Goal: Transaction & Acquisition: Obtain resource

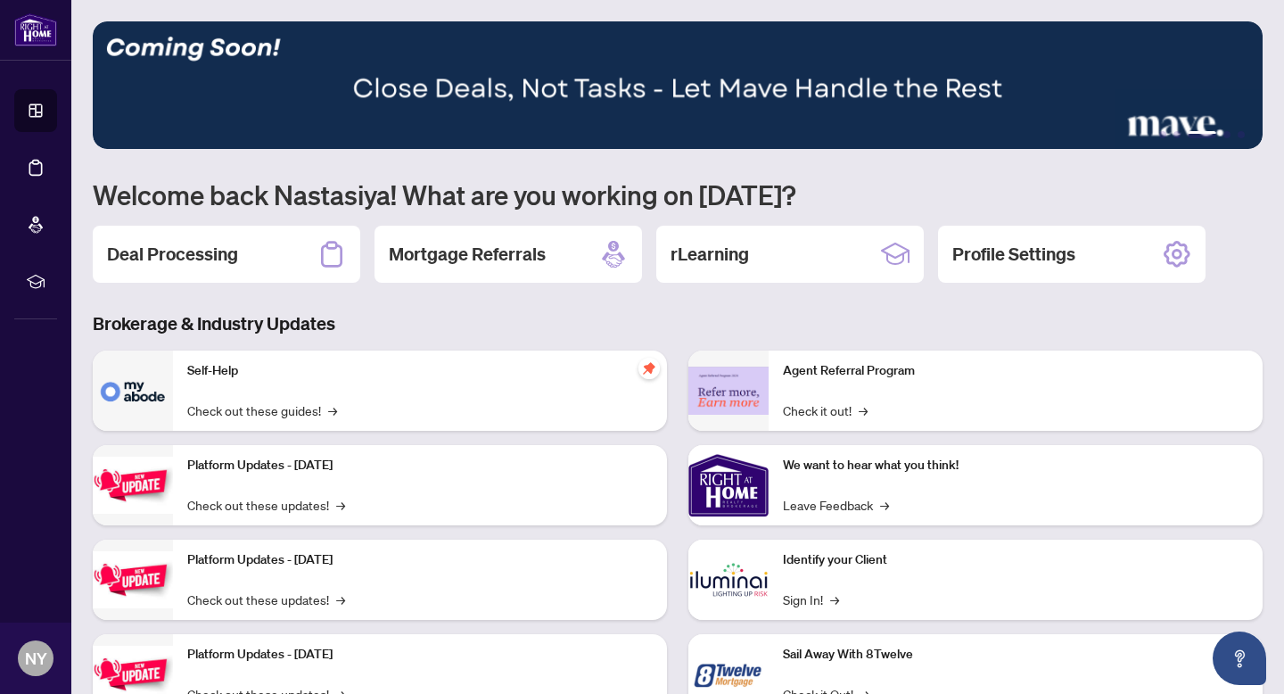
scroll to position [69, 0]
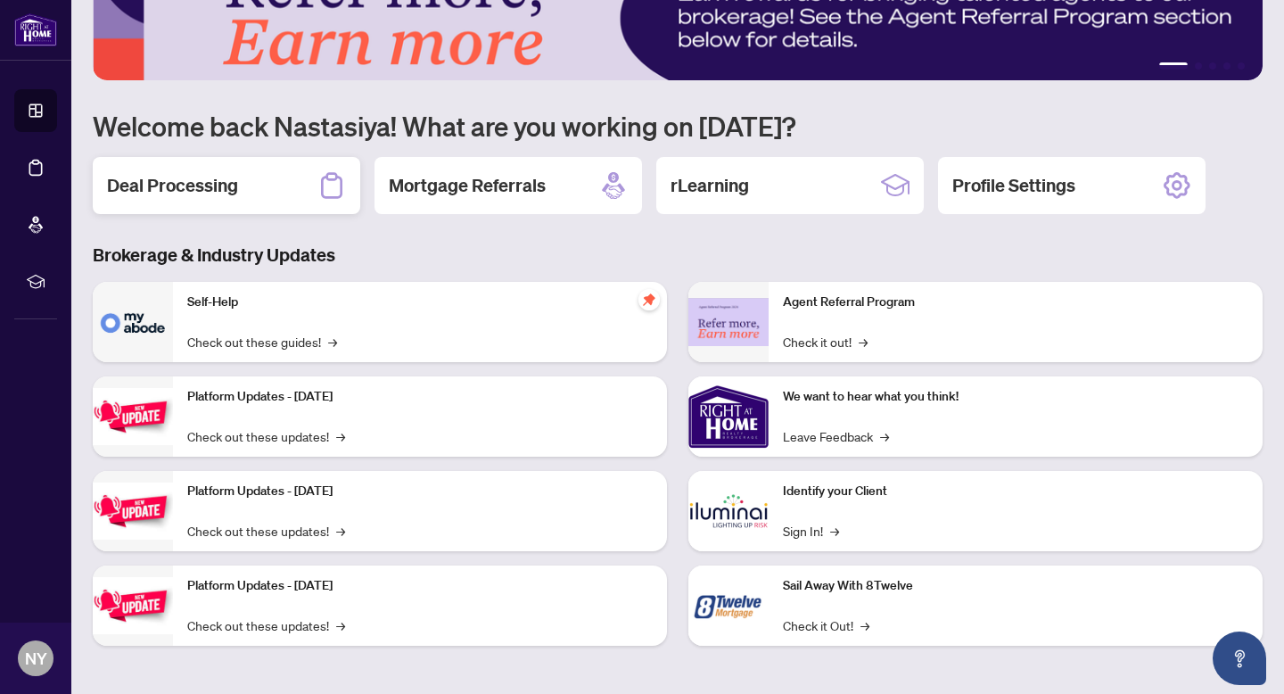
click at [229, 171] on div "Deal Processing" at bounding box center [226, 185] width 267 height 57
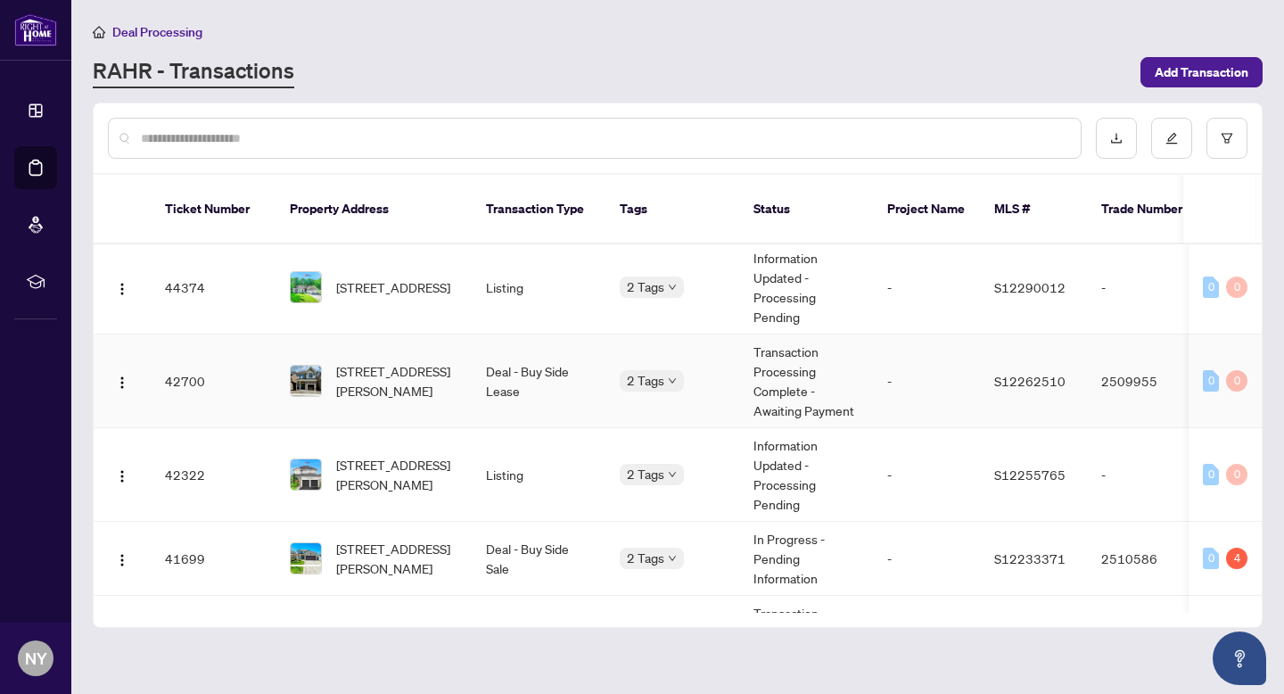
scroll to position [147, 0]
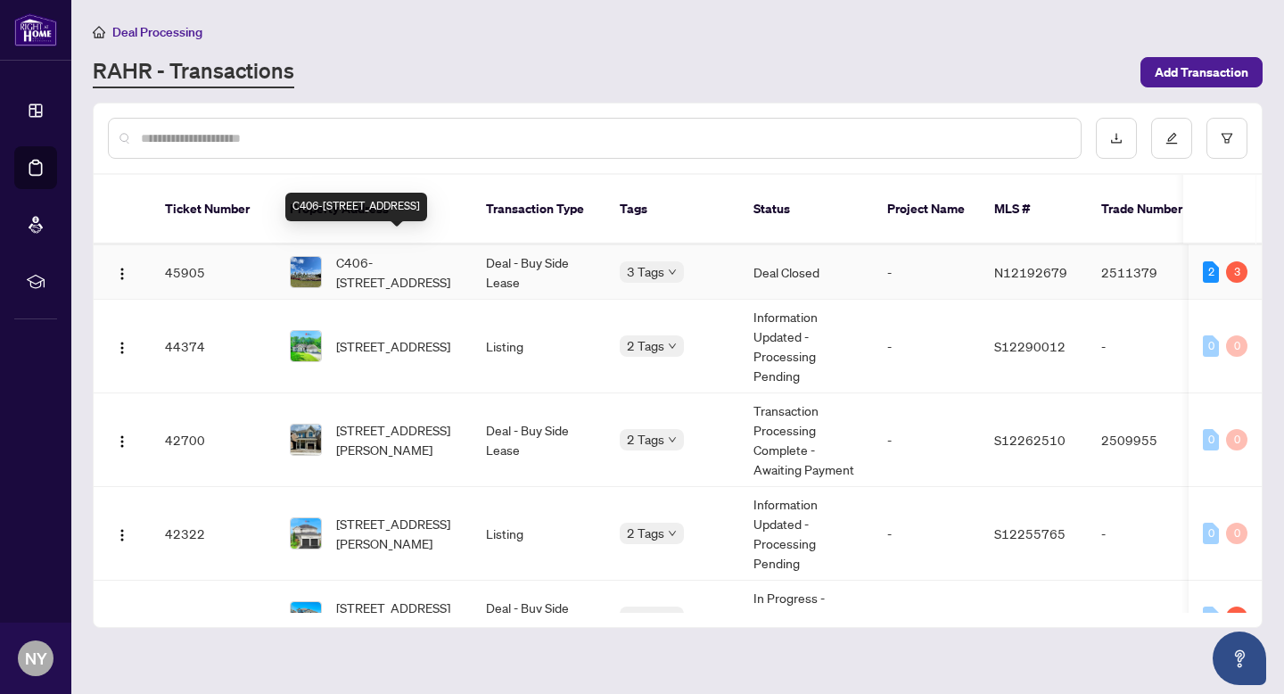
click at [376, 252] on span "C406-[STREET_ADDRESS]" at bounding box center [396, 271] width 121 height 39
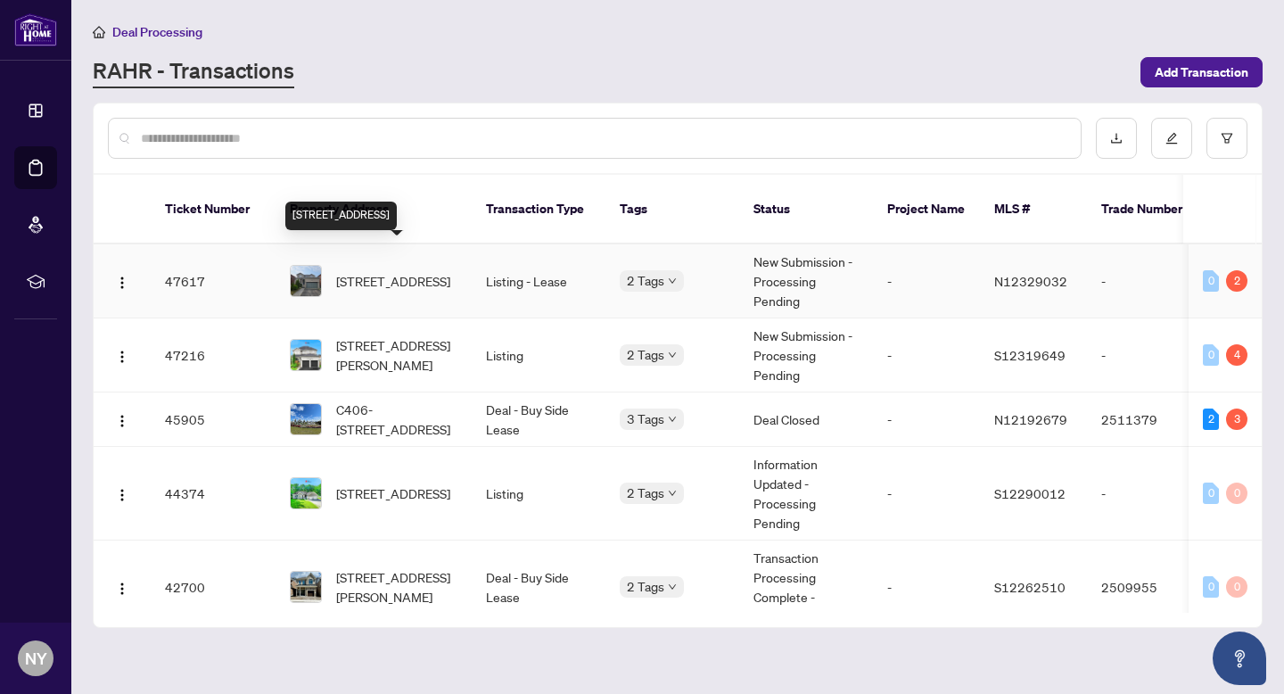
click at [409, 273] on span "1306 Corm St, Innisfil, Ontario L9S 0B6, Canada" at bounding box center [393, 281] width 114 height 20
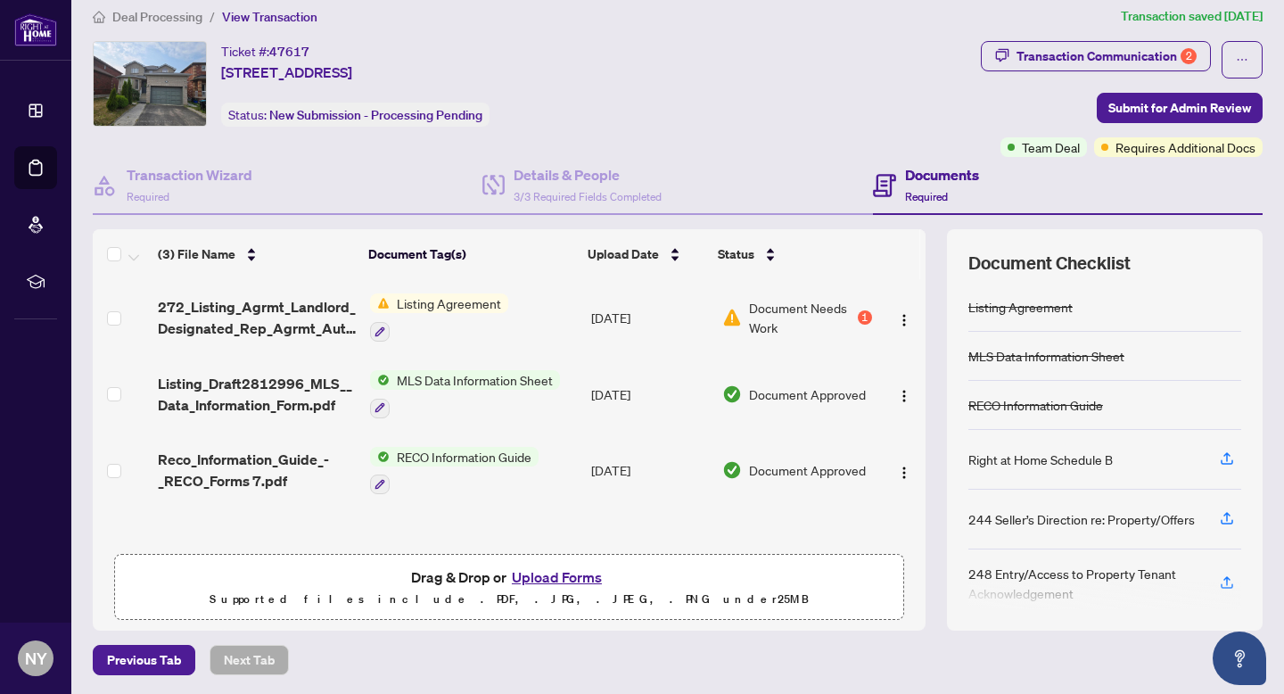
scroll to position [78, 0]
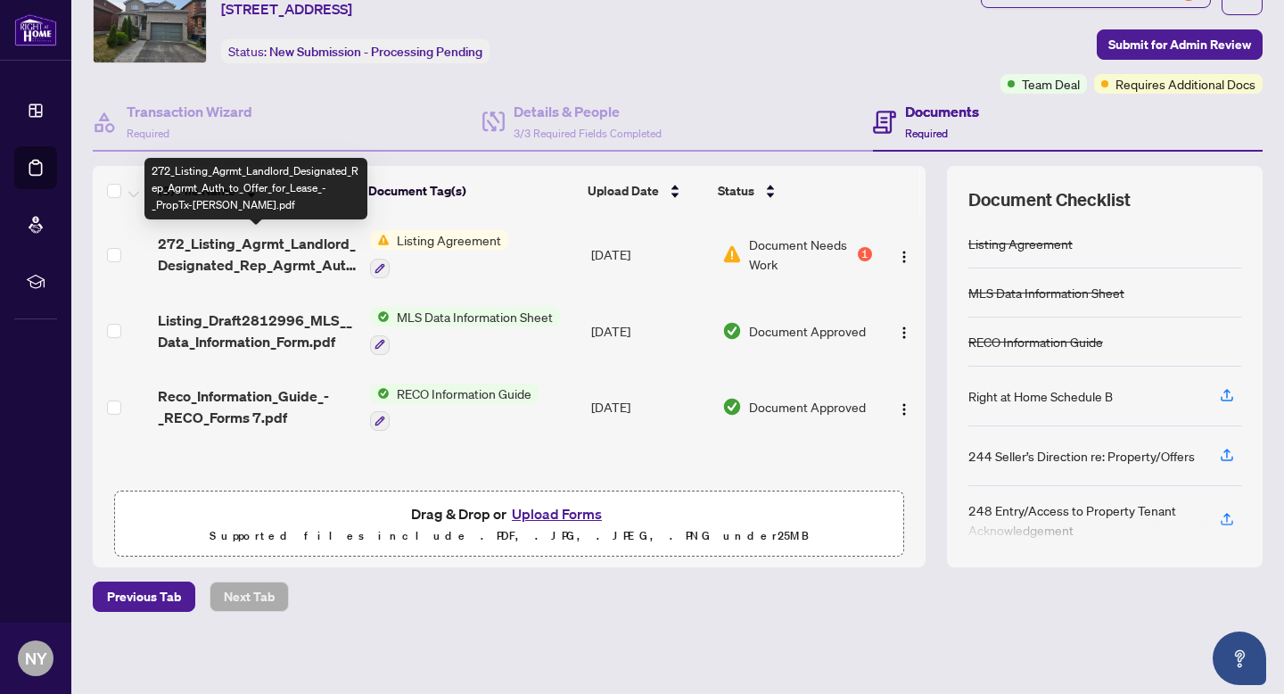
click at [243, 243] on span "272_Listing_Agrmt_Landlord_Designated_Rep_Agrmt_Auth_to_Offer_for_Lease_-_PropT…" at bounding box center [257, 254] width 198 height 43
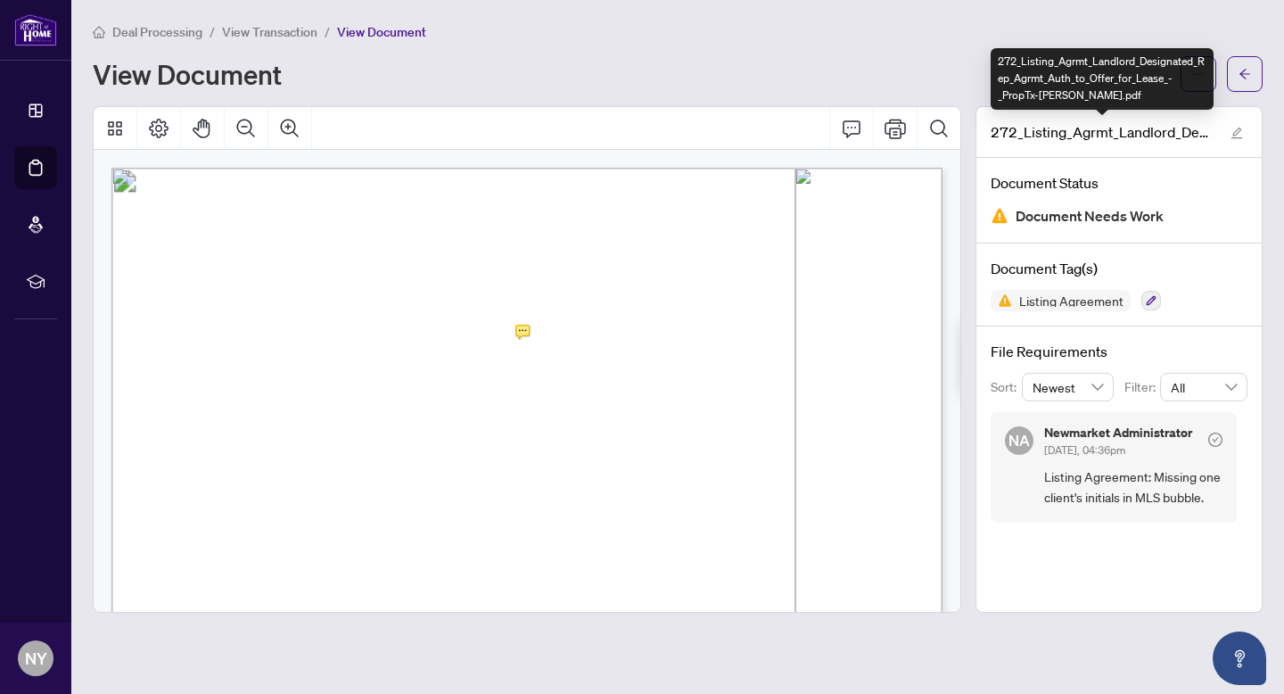
click at [1199, 78] on div "272_Listing_Agrmt_Landlord_Designated_Rep_Agrmt_Auth_to_Offer_for_Lease_-_PropT…" at bounding box center [1102, 79] width 223 height 62
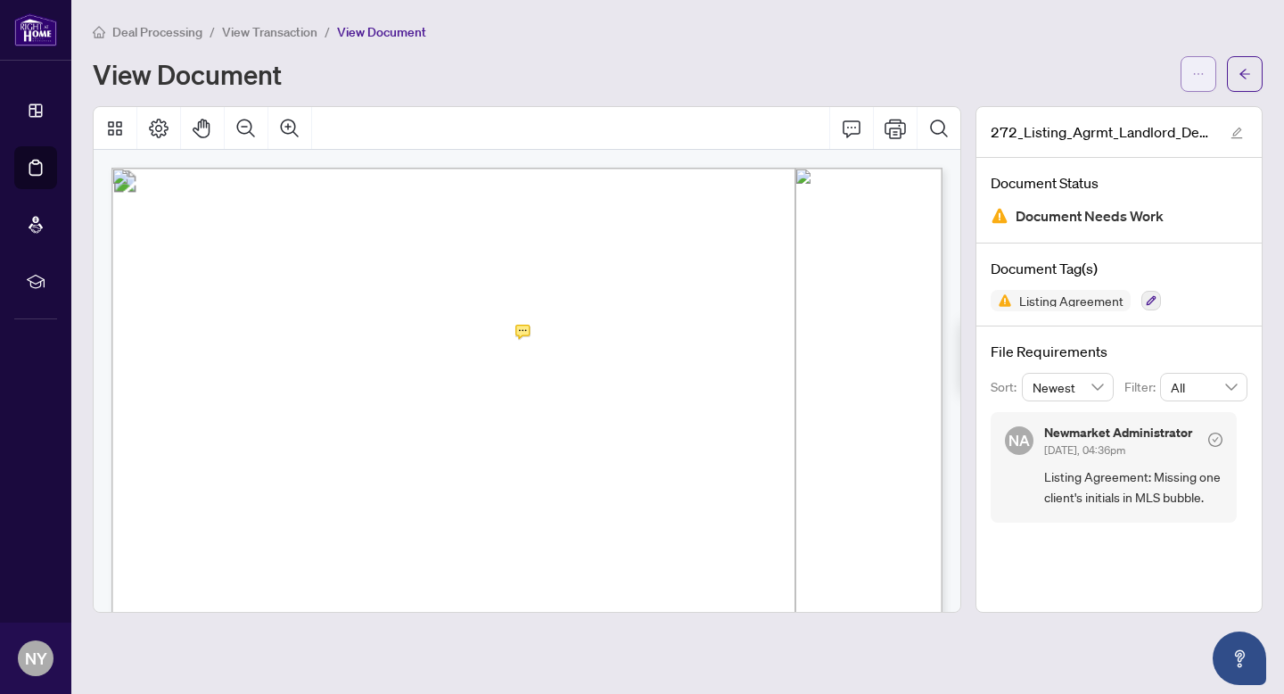
click at [1205, 77] on button "button" at bounding box center [1199, 74] width 36 height 36
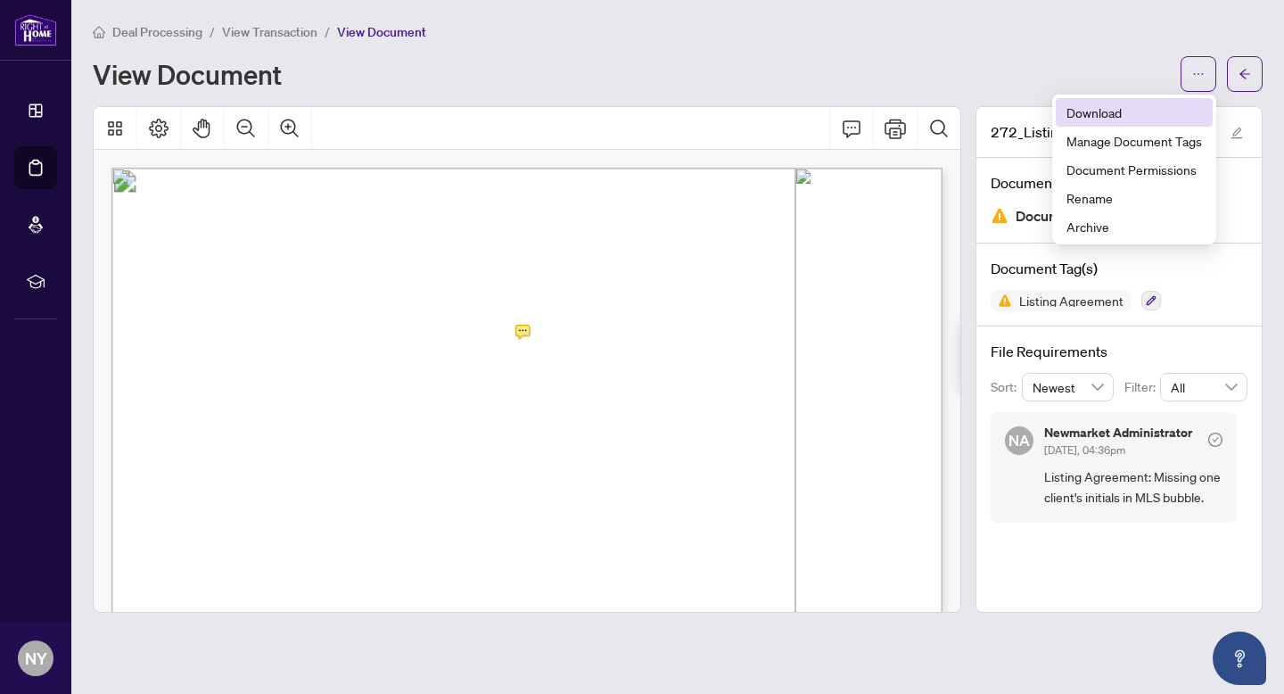
click at [1115, 114] on span "Download" at bounding box center [1134, 113] width 136 height 20
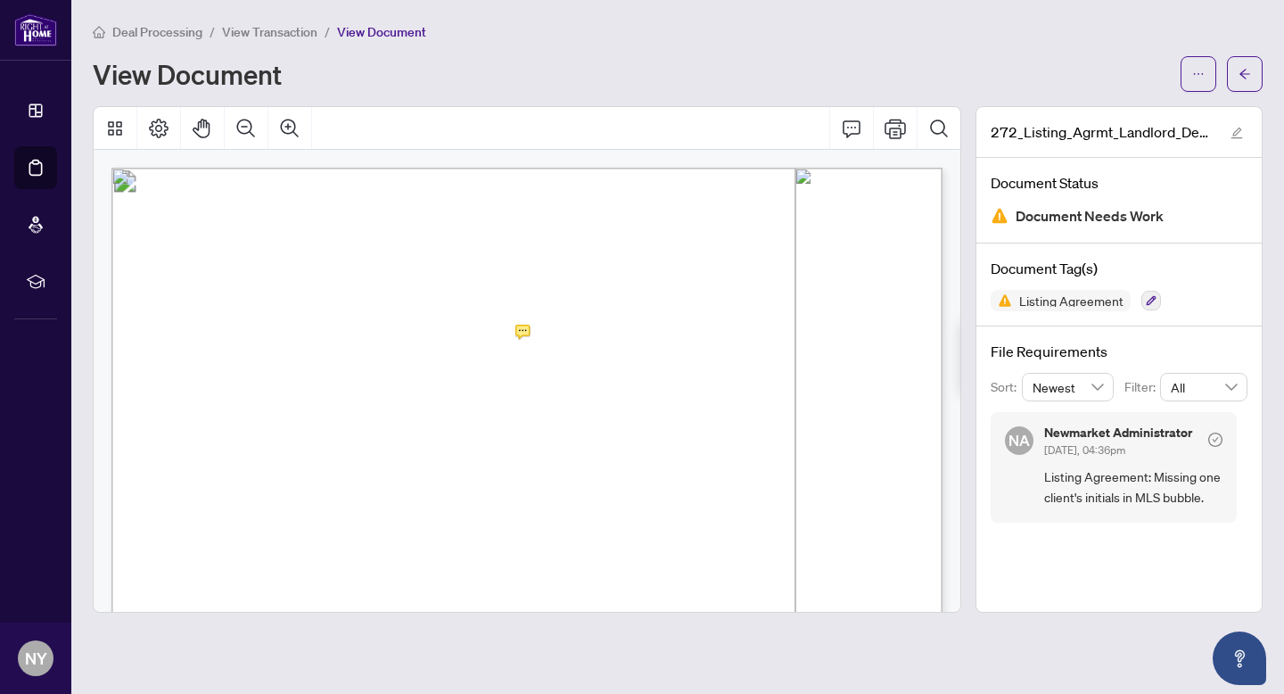
scroll to position [64, 0]
